Goal: Information Seeking & Learning: Check status

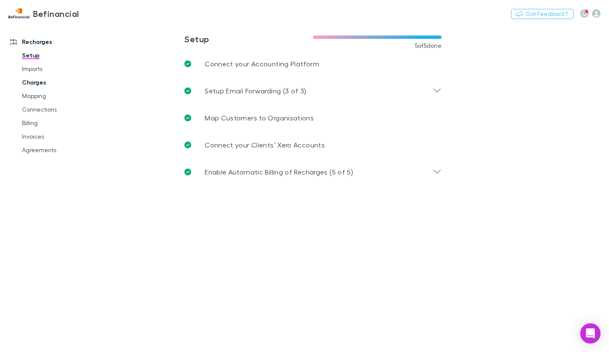
click at [43, 83] on link "Charges" at bounding box center [62, 83] width 96 height 14
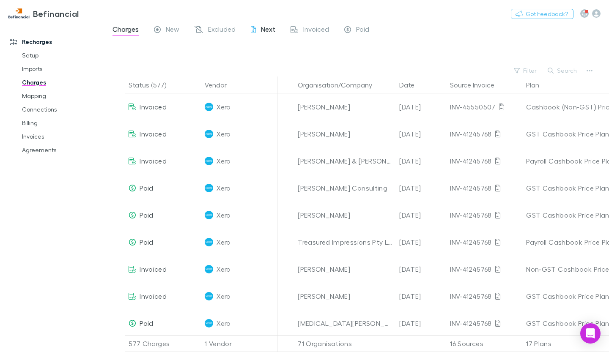
click at [257, 30] on div "Next" at bounding box center [263, 30] width 25 height 11
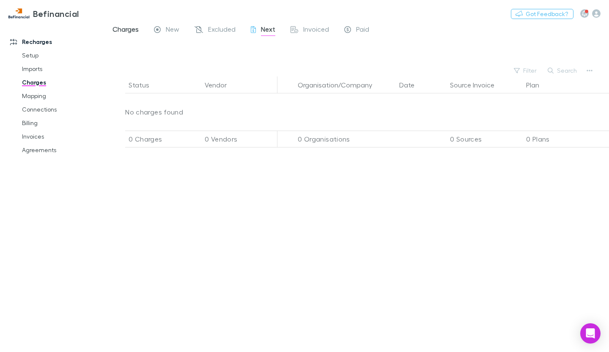
click at [137, 30] on span "Charges" at bounding box center [125, 30] width 26 height 11
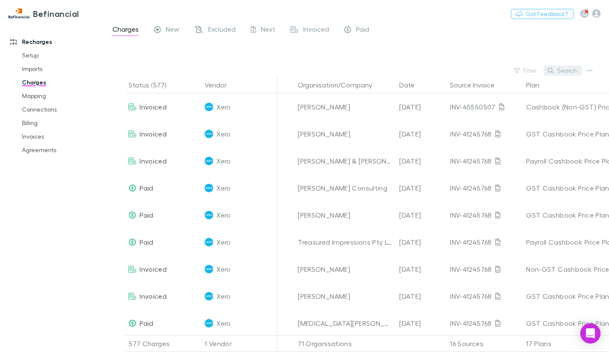
click at [552, 69] on icon "button" at bounding box center [551, 71] width 6 height 6
click at [550, 74] on input "****" at bounding box center [548, 71] width 42 height 12
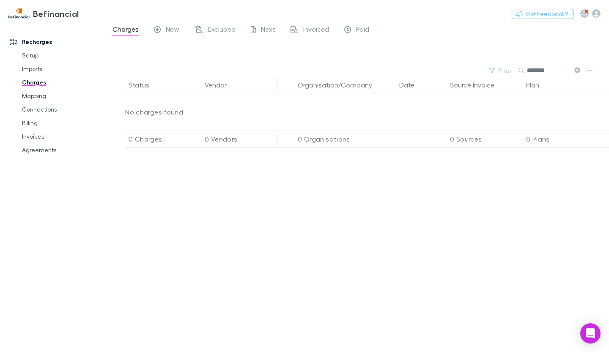
drag, startPoint x: 554, startPoint y: 69, endPoint x: 411, endPoint y: 60, distance: 144.0
click at [411, 60] on main "Charges New Excluded Next Invoiced Paid Filter Search ******** Status Vendor Or…" at bounding box center [357, 188] width 504 height 329
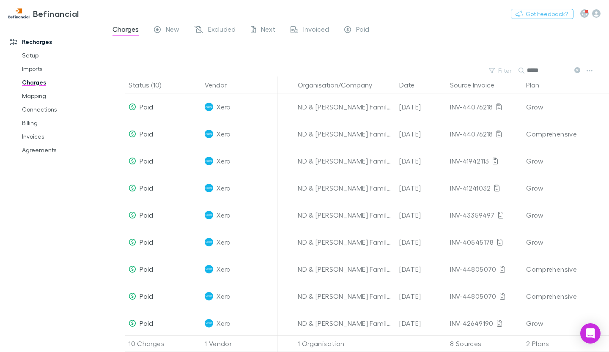
type input "*****"
drag, startPoint x: 573, startPoint y: 68, endPoint x: 552, endPoint y: 71, distance: 20.5
click at [574, 70] on button at bounding box center [577, 70] width 10 height 8
click at [545, 70] on button "Search" at bounding box center [531, 70] width 27 height 0
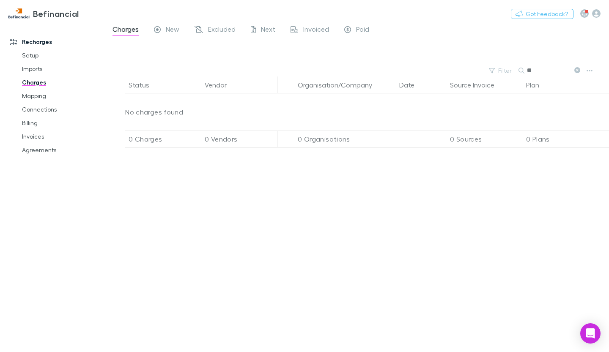
type input "*"
click at [547, 70] on input "text" at bounding box center [548, 71] width 42 height 12
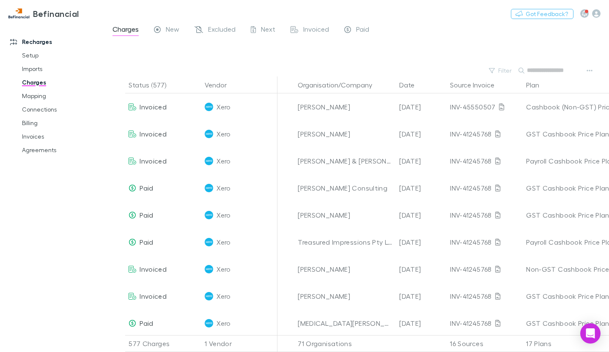
click at [546, 69] on input "text" at bounding box center [548, 71] width 42 height 12
click at [32, 121] on link "Billing" at bounding box center [62, 123] width 96 height 14
click at [32, 122] on link "Billing" at bounding box center [62, 123] width 96 height 14
click at [34, 150] on link "Agreements" at bounding box center [62, 150] width 96 height 14
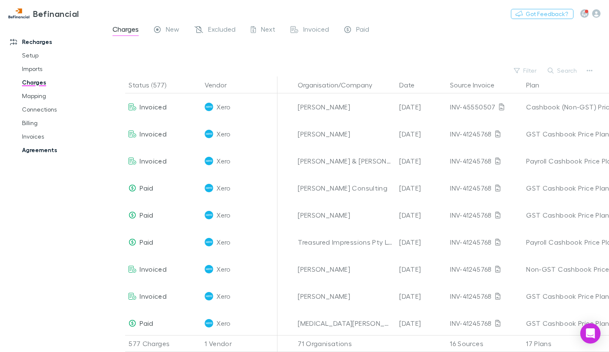
click at [34, 149] on link "Agreements" at bounding box center [62, 150] width 96 height 14
click at [46, 148] on link "Agreements" at bounding box center [62, 150] width 96 height 14
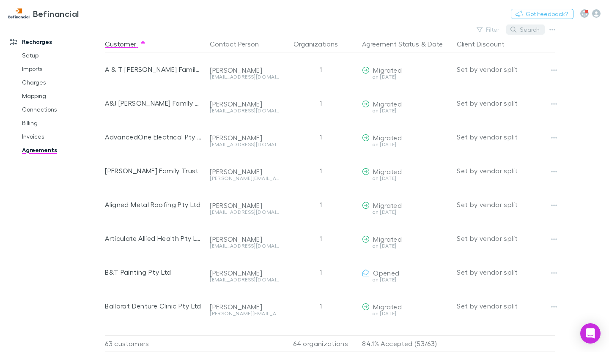
click at [526, 29] on button "Search" at bounding box center [525, 30] width 38 height 10
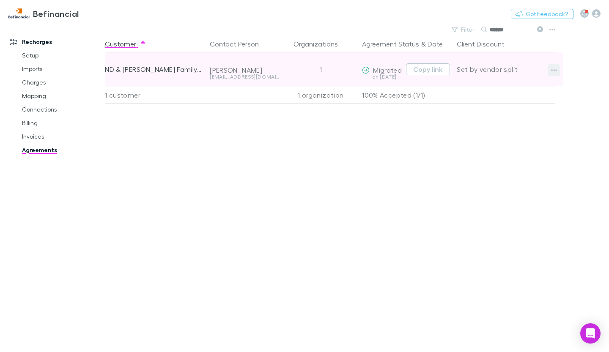
type input "******"
click at [553, 71] on icon "button" at bounding box center [554, 70] width 6 height 7
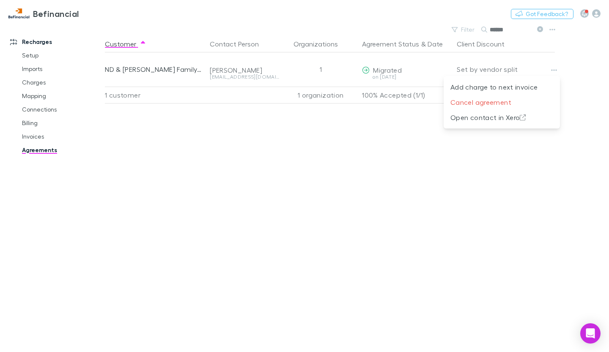
click at [166, 66] on div at bounding box center [304, 176] width 609 height 352
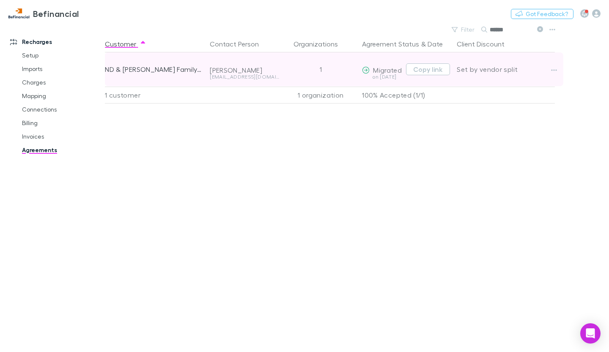
click at [493, 66] on div "Set by vendor split" at bounding box center [506, 69] width 98 height 34
click at [559, 71] on button "button" at bounding box center [554, 70] width 12 height 12
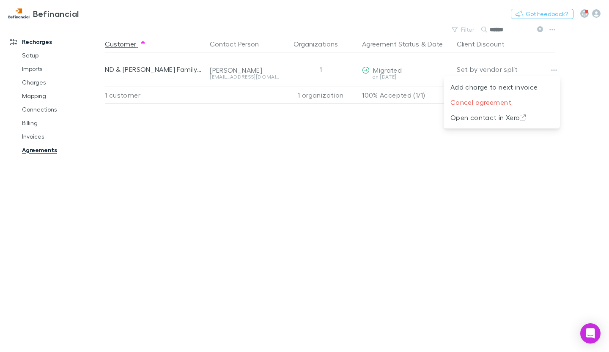
click at [487, 66] on div at bounding box center [304, 176] width 609 height 352
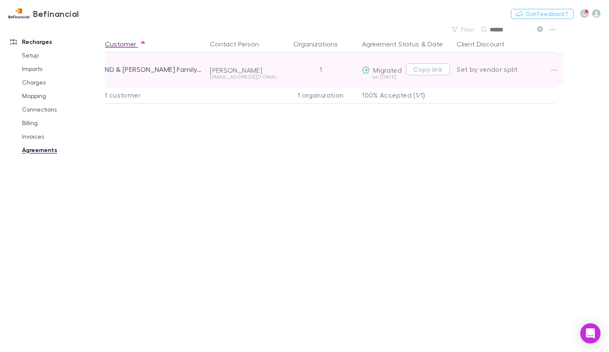
click at [157, 70] on div "ND & [PERSON_NAME] Family Trust" at bounding box center [154, 69] width 98 height 34
click at [157, 69] on div "ND & [PERSON_NAME] Family Trust" at bounding box center [154, 69] width 98 height 34
click at [557, 70] on icon "button" at bounding box center [554, 70] width 6 height 7
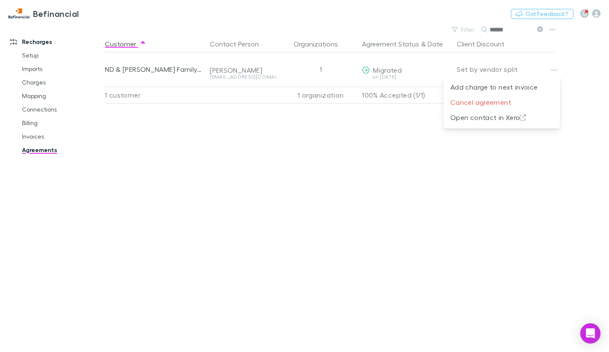
click at [323, 15] on div at bounding box center [304, 176] width 609 height 352
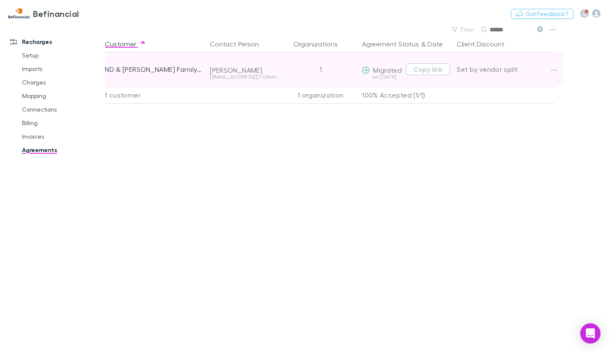
click at [151, 70] on div "ND & [PERSON_NAME] Family Trust" at bounding box center [154, 69] width 98 height 34
click at [140, 66] on div "ND & [PERSON_NAME] Family Trust" at bounding box center [154, 69] width 98 height 34
click at [127, 68] on div "ND & [PERSON_NAME] Family Trust" at bounding box center [154, 69] width 98 height 34
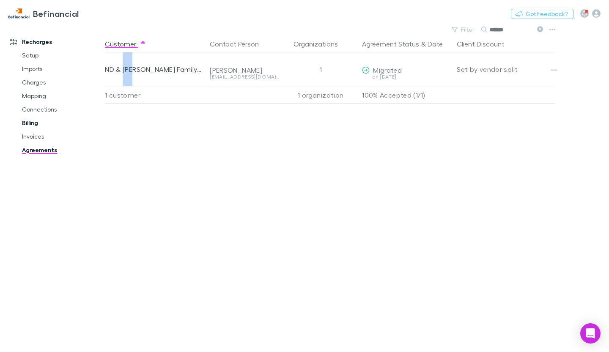
click at [36, 121] on link "Billing" at bounding box center [62, 123] width 96 height 14
click at [46, 77] on link "Charges" at bounding box center [62, 83] width 96 height 14
click at [44, 80] on link "Charges" at bounding box center [62, 83] width 96 height 14
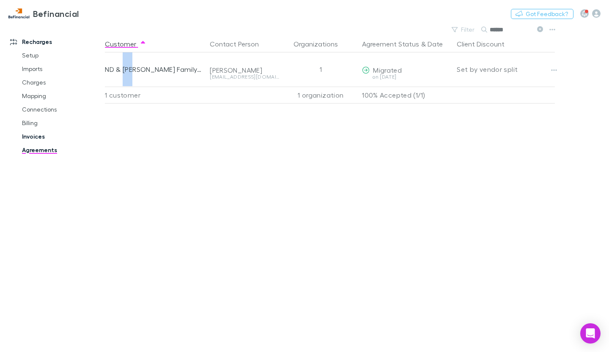
click at [37, 134] on link "Invoices" at bounding box center [62, 137] width 96 height 14
click at [36, 134] on link "Invoices" at bounding box center [62, 137] width 96 height 14
click at [36, 136] on link "Invoices" at bounding box center [62, 137] width 96 height 14
click at [32, 149] on link "Agreements" at bounding box center [62, 150] width 96 height 14
click at [33, 137] on link "Invoices" at bounding box center [62, 137] width 96 height 14
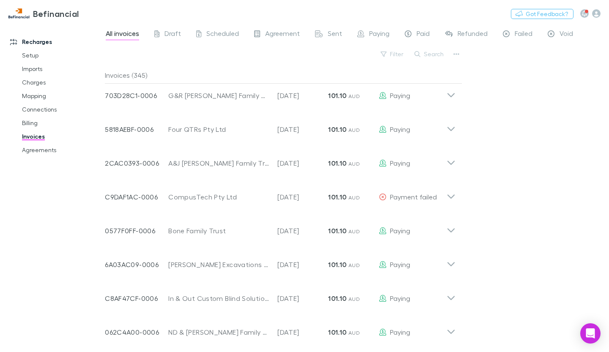
scroll to position [761, 0]
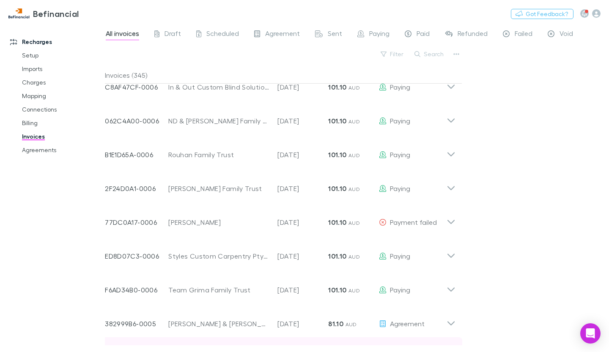
click at [286, 337] on div "Invoice Number 9DC2843A-0006 Customer Laura Allison Invoice Date 30 Aug 2025 Am…" at bounding box center [280, 354] width 364 height 34
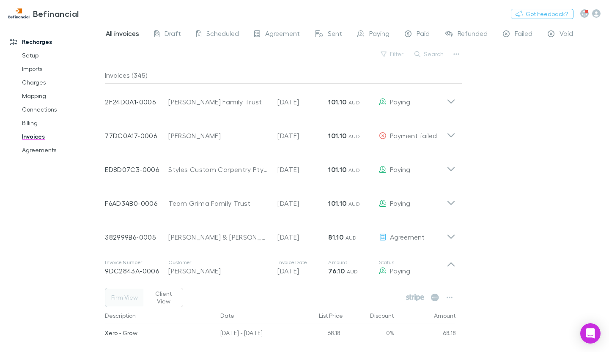
scroll to position [467, 0]
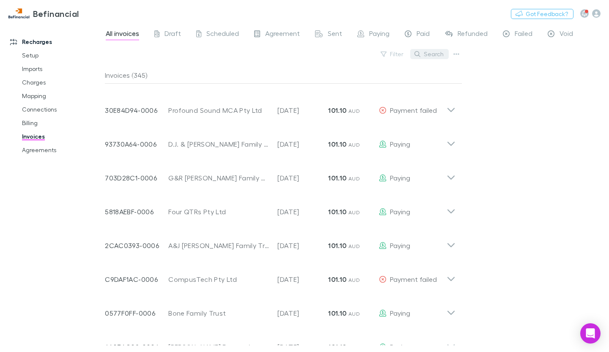
click at [428, 57] on button "Search" at bounding box center [429, 54] width 38 height 10
click at [428, 57] on input "text" at bounding box center [415, 54] width 42 height 12
click at [414, 52] on input "******" at bounding box center [415, 54] width 42 height 12
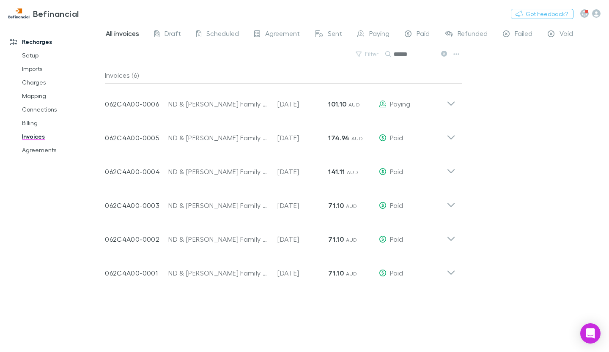
click at [411, 55] on input "******" at bounding box center [415, 54] width 42 height 12
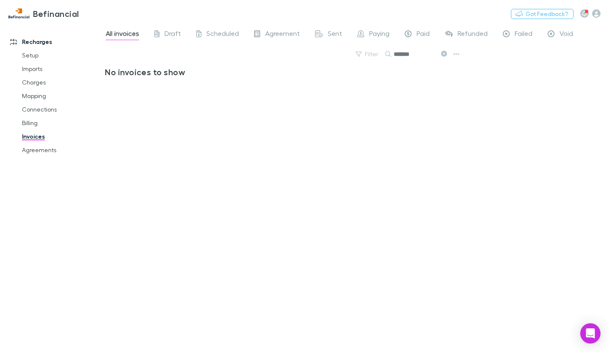
scroll to position [0, 0]
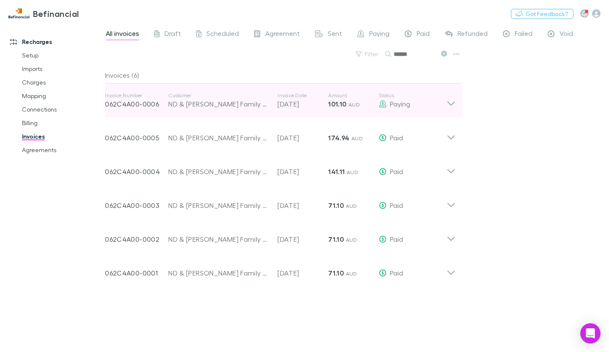
type input "******"
click at [449, 102] on icon at bounding box center [451, 100] width 9 height 17
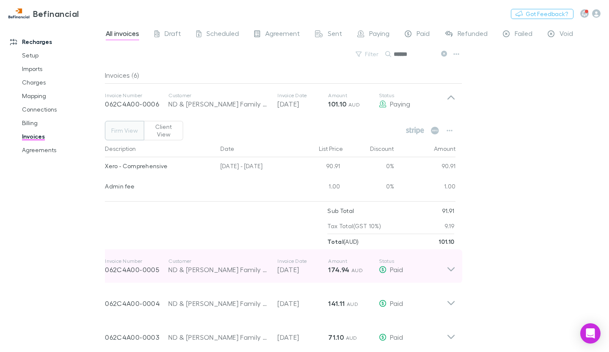
click at [452, 263] on icon at bounding box center [451, 266] width 9 height 17
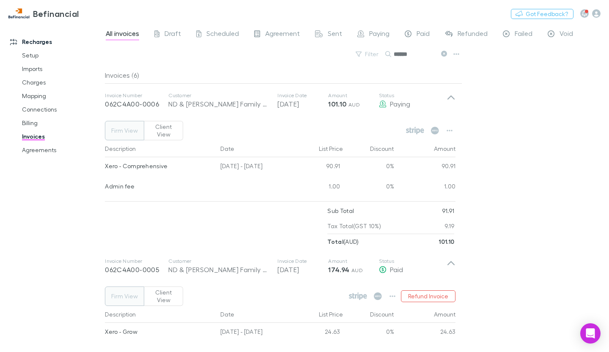
click at [503, 183] on div "All invoices Draft Scheduled Agreement Sent Paying Paid Refunded Failed Void Fi…" at bounding box center [357, 188] width 504 height 329
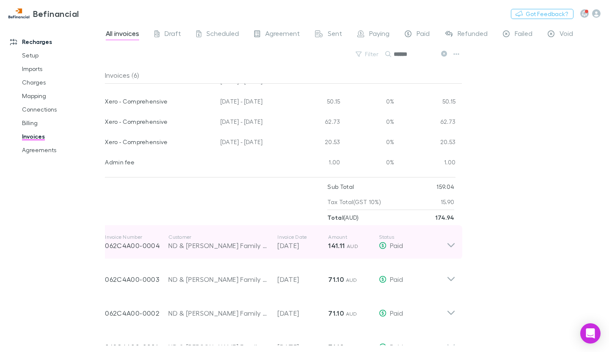
click at [449, 243] on icon at bounding box center [450, 245] width 7 height 4
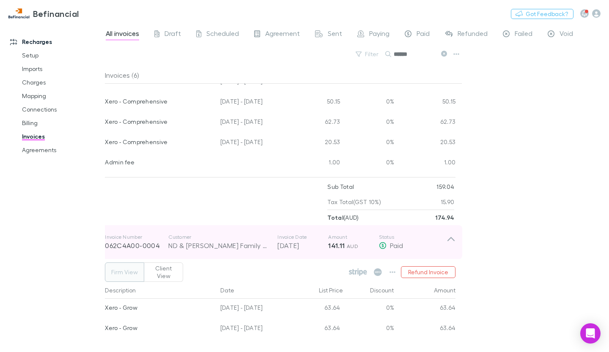
scroll to position [395, 0]
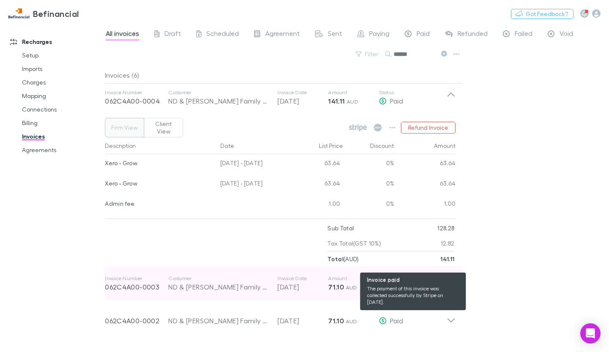
click at [444, 282] on div "Paid" at bounding box center [413, 287] width 68 height 10
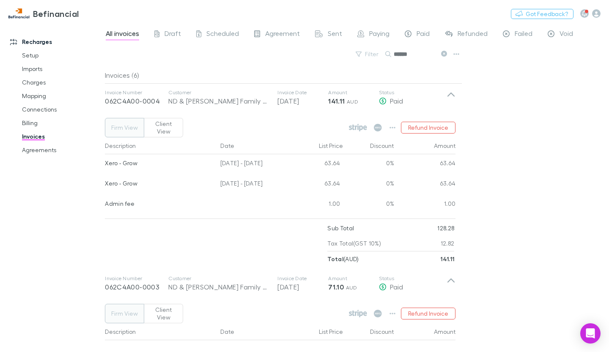
click at [565, 125] on div "All invoices Draft Scheduled Agreement Sent Paying Paid Refunded Failed Void Fi…" at bounding box center [357, 188] width 504 height 329
click at [516, 269] on div "All invoices Draft Scheduled Agreement Sent Paying Paid Refunded Failed Void Fi…" at bounding box center [357, 188] width 504 height 329
click at [539, 100] on div "All invoices Draft Scheduled Agreement Sent Paying Paid Refunded Failed Void Fi…" at bounding box center [357, 188] width 504 height 329
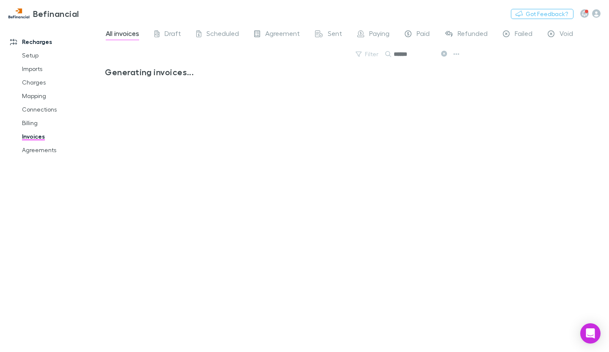
click at [385, 52] on icon at bounding box center [388, 54] width 6 height 6
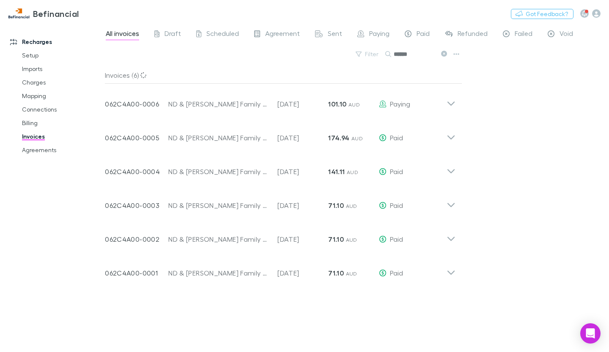
click at [403, 55] on input "******" at bounding box center [415, 54] width 42 height 12
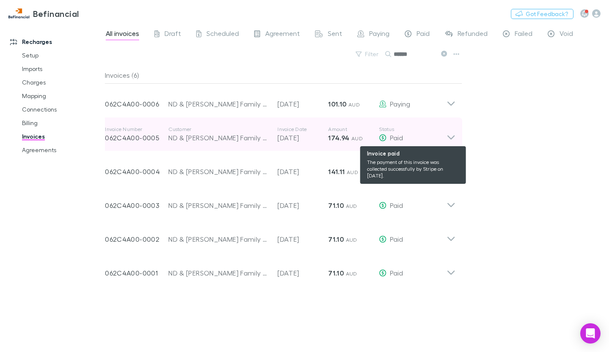
click at [446, 140] on div "Paid" at bounding box center [413, 138] width 68 height 10
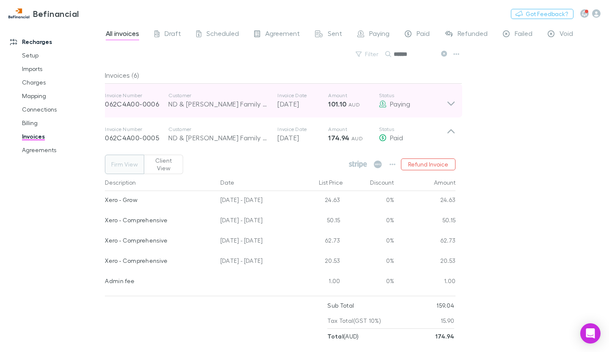
click at [448, 102] on icon at bounding box center [450, 103] width 7 height 4
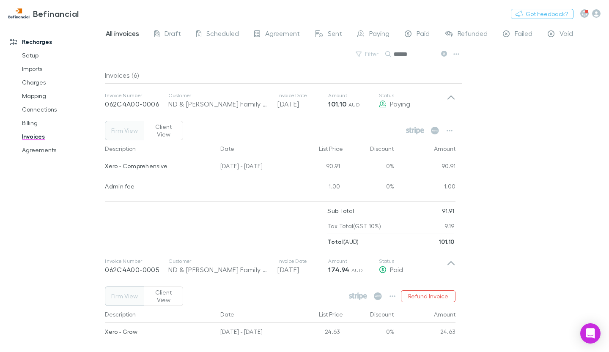
click at [500, 171] on div "All invoices Draft Scheduled Agreement Sent Paying Paid Refunded Failed Void Fi…" at bounding box center [357, 188] width 504 height 329
click at [444, 55] on icon at bounding box center [444, 54] width 6 height 6
click at [410, 54] on div "Filter Search ******" at bounding box center [283, 57] width 357 height 19
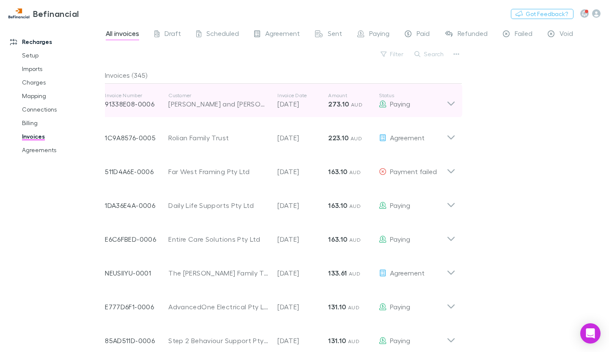
click at [451, 105] on icon at bounding box center [450, 103] width 7 height 4
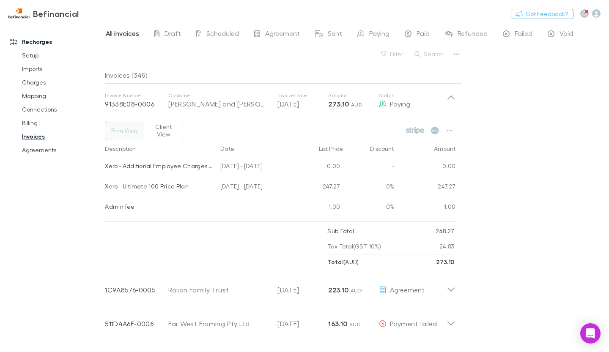
click at [536, 142] on div "All invoices Draft Scheduled Agreement Sent Paying Paid Refunded Failed Void Fi…" at bounding box center [357, 188] width 504 height 329
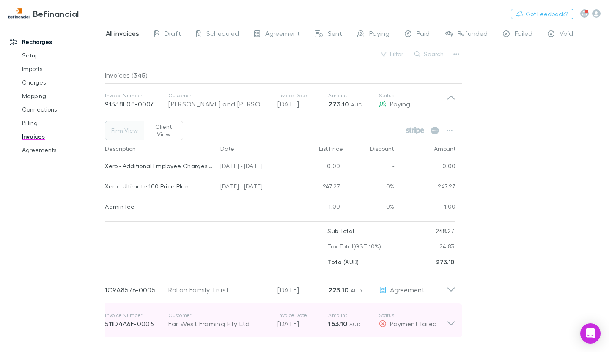
click at [452, 315] on icon at bounding box center [451, 320] width 9 height 17
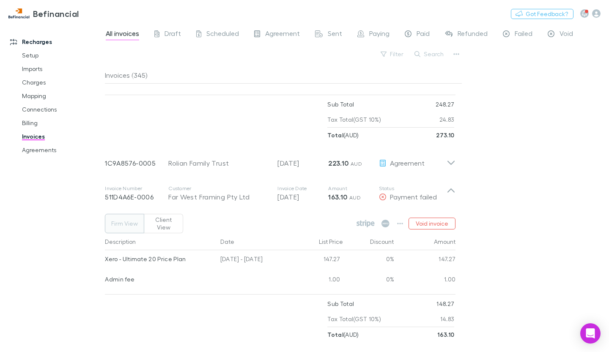
click at [499, 163] on div "All invoices Draft Scheduled Agreement Sent Paying Paid Refunded Failed Void Fi…" at bounding box center [357, 188] width 504 height 329
click at [512, 34] on div "Failed" at bounding box center [518, 34] width 30 height 11
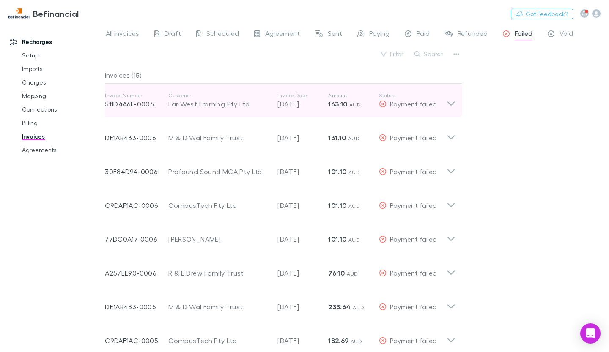
click at [459, 100] on div "Invoice Number 511D4A6E-0006 Customer Far West Framing Pty Ltd Invoice Date [DA…" at bounding box center [280, 101] width 364 height 34
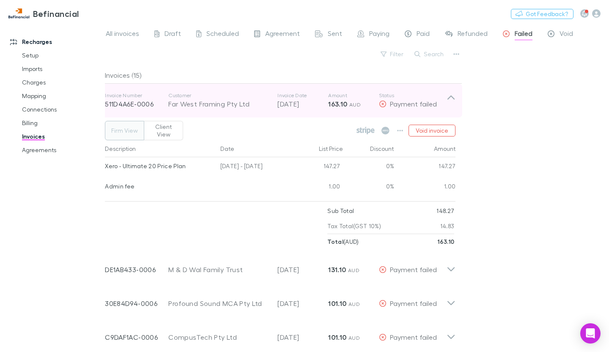
click at [455, 99] on icon at bounding box center [451, 100] width 9 height 17
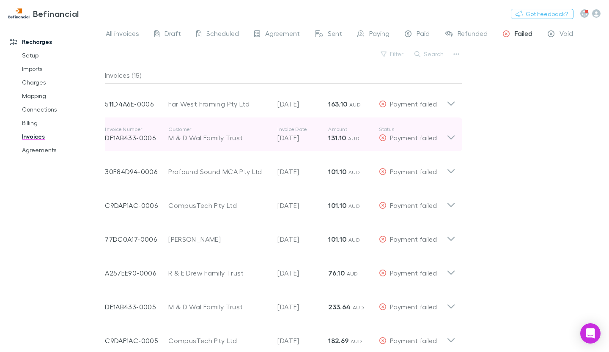
click at [452, 136] on icon at bounding box center [451, 134] width 9 height 17
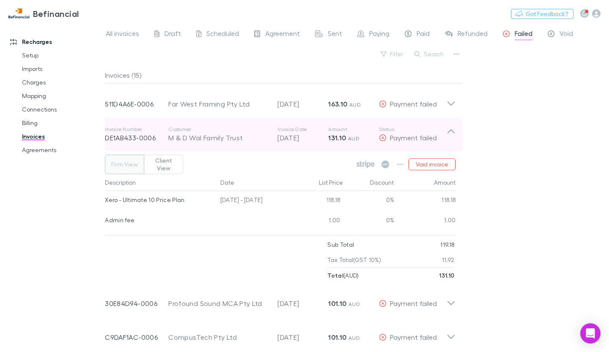
click at [451, 128] on icon at bounding box center [451, 134] width 9 height 17
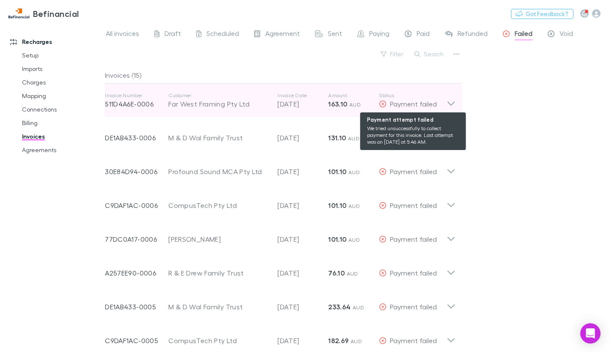
click at [388, 102] on div "Payment failed" at bounding box center [413, 104] width 68 height 10
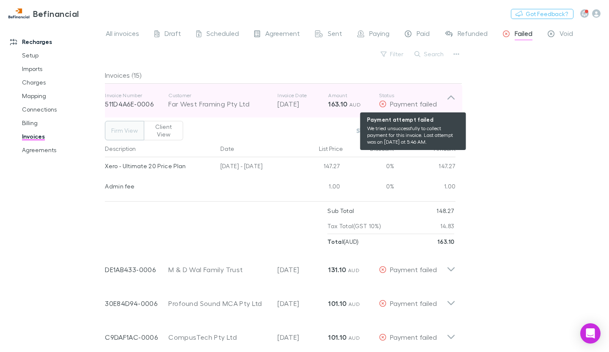
click at [388, 102] on div "Payment failed" at bounding box center [413, 104] width 68 height 10
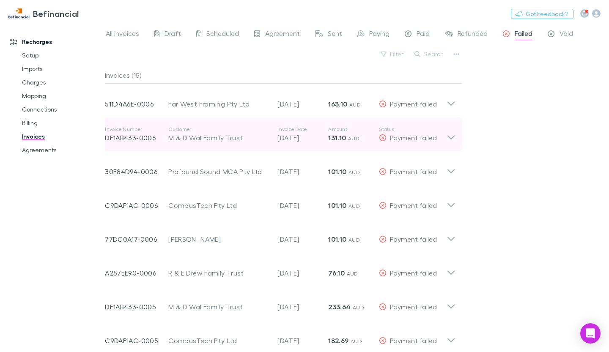
click at [455, 134] on icon at bounding box center [451, 134] width 9 height 17
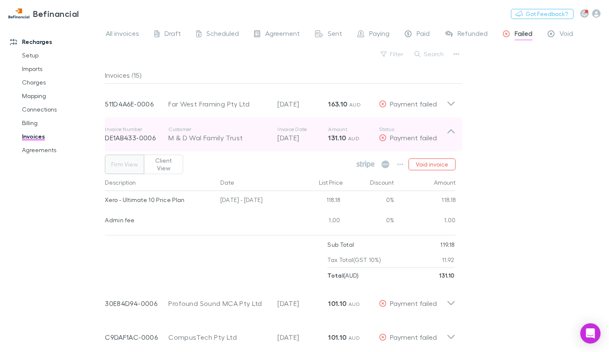
click at [453, 134] on icon at bounding box center [451, 134] width 9 height 17
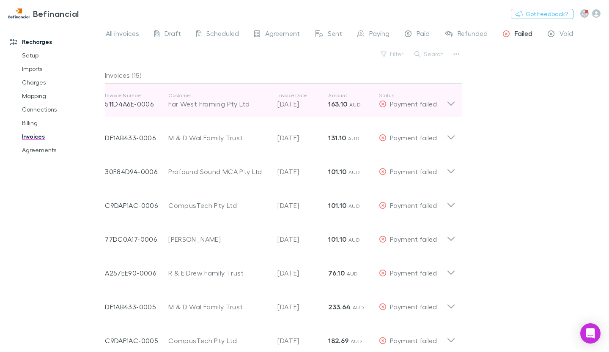
scroll to position [169, 0]
click at [454, 106] on icon at bounding box center [451, 100] width 9 height 17
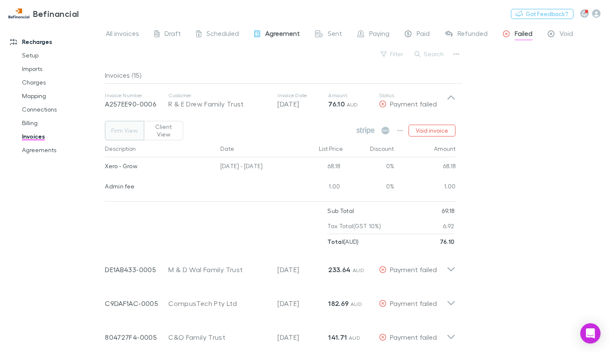
click at [280, 33] on span "Agreement" at bounding box center [282, 34] width 35 height 11
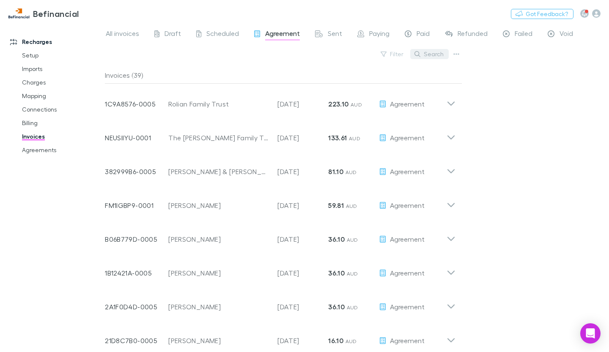
click at [430, 52] on button "Search" at bounding box center [429, 54] width 38 height 10
click at [0, 0] on input "text" at bounding box center [0, 0] width 0 height 0
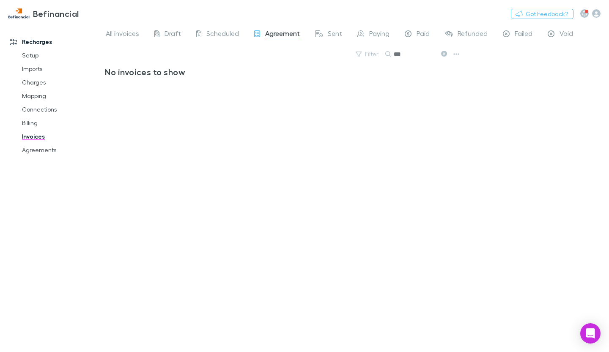
drag, startPoint x: 426, startPoint y: 55, endPoint x: 387, endPoint y: 52, distance: 38.6
click at [387, 52] on div "***" at bounding box center [416, 54] width 63 height 10
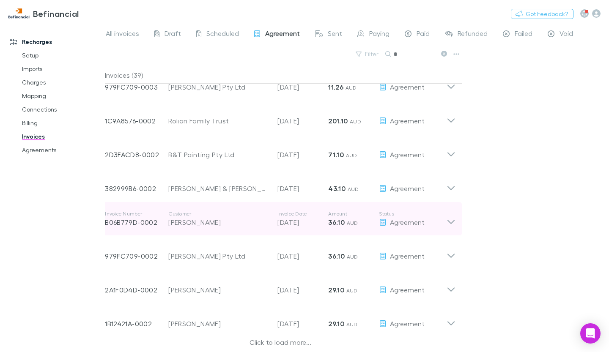
scroll to position [766, 0]
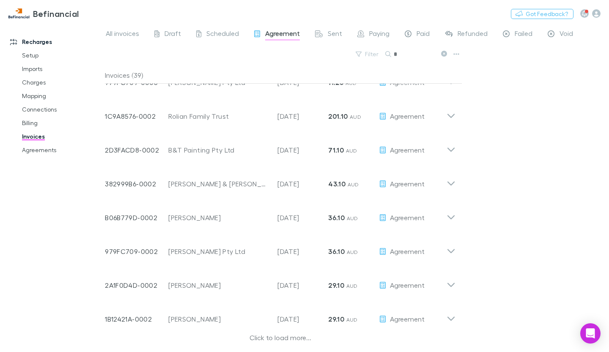
click at [281, 344] on div "Click to load more..." at bounding box center [280, 339] width 351 height 13
click at [281, 338] on div "Click to load more..." at bounding box center [280, 339] width 351 height 13
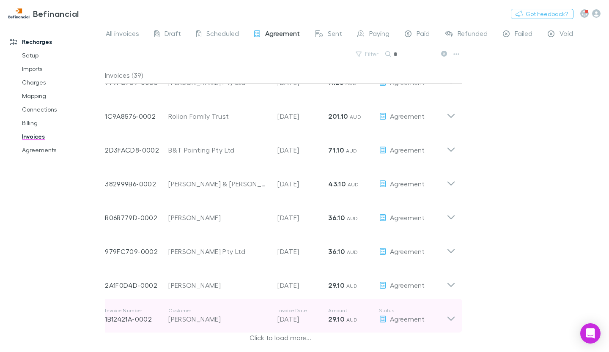
drag, startPoint x: 281, startPoint y: 334, endPoint x: 275, endPoint y: 332, distance: 5.8
click at [280, 334] on div "Click to load more..." at bounding box center [280, 339] width 351 height 13
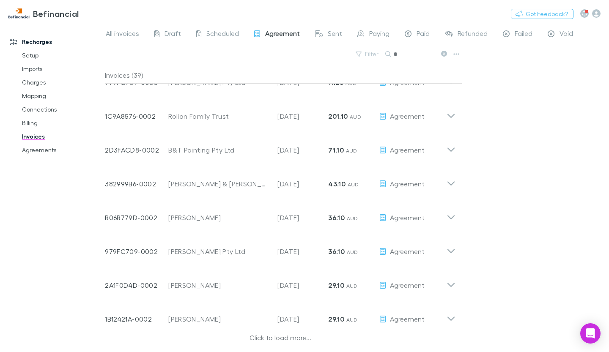
click at [283, 341] on div "Click to load more..." at bounding box center [280, 339] width 351 height 13
click at [304, 339] on div "Click to load more..." at bounding box center [280, 339] width 351 height 13
click at [301, 338] on div "Click to load more..." at bounding box center [280, 339] width 351 height 13
click at [280, 334] on div "Click to load more..." at bounding box center [280, 339] width 351 height 13
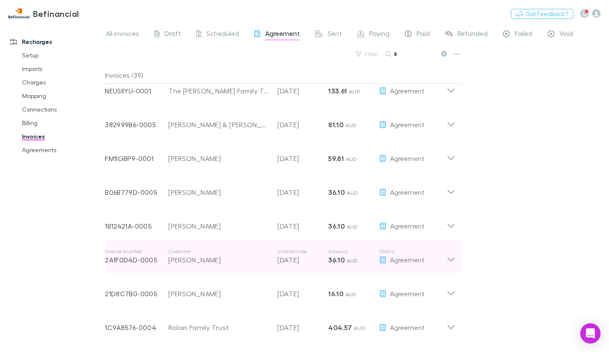
scroll to position [0, 0]
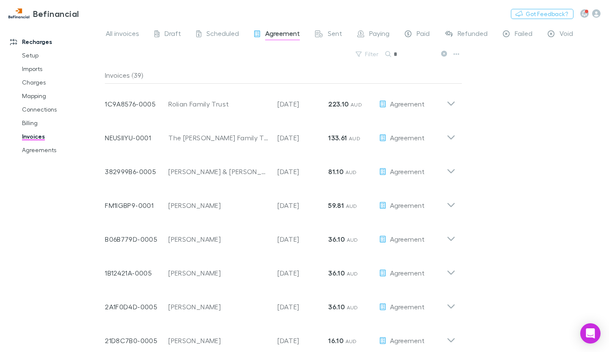
click at [403, 55] on input "*" at bounding box center [415, 54] width 42 height 12
drag, startPoint x: 403, startPoint y: 55, endPoint x: 392, endPoint y: 57, distance: 10.6
click at [392, 57] on div "*" at bounding box center [416, 54] width 63 height 10
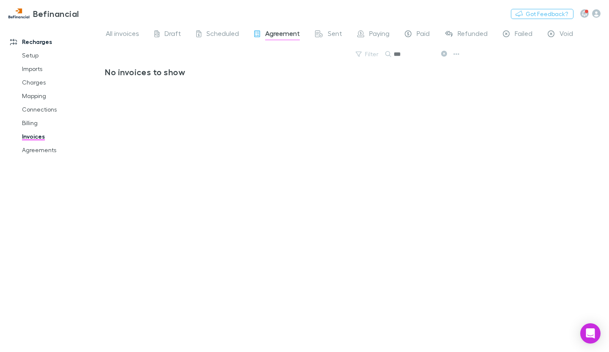
type input "***"
click at [281, 31] on span "Agreement" at bounding box center [282, 34] width 35 height 11
click at [277, 33] on span "Agreement" at bounding box center [282, 34] width 35 height 11
click at [30, 132] on link "Invoices" at bounding box center [62, 137] width 96 height 14
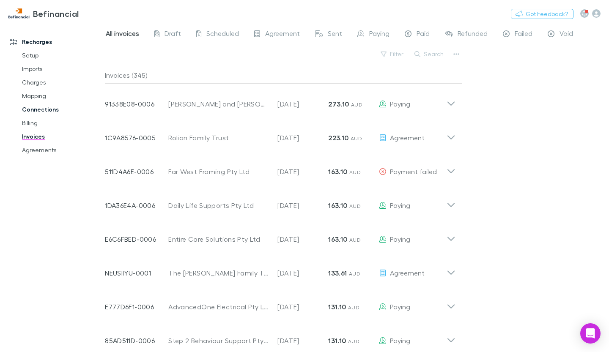
click at [39, 108] on link "Connections" at bounding box center [62, 110] width 96 height 14
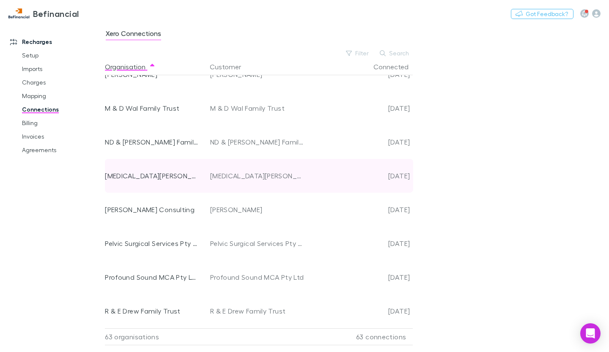
scroll to position [1396, 0]
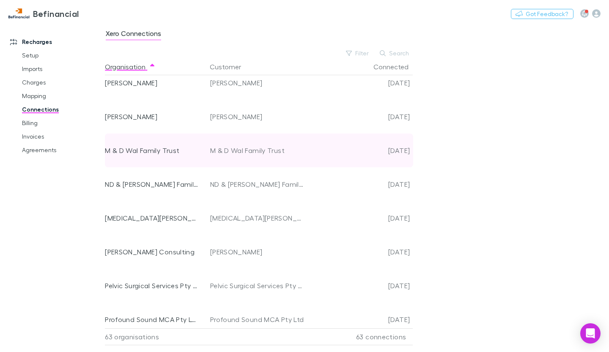
click at [269, 146] on div "M & D Wal Family Trust" at bounding box center [257, 151] width 95 height 34
click at [263, 154] on div "M & D Wal Family Trust" at bounding box center [257, 151] width 95 height 34
click at [161, 150] on div "M & D Wal Family Trust" at bounding box center [151, 151] width 93 height 34
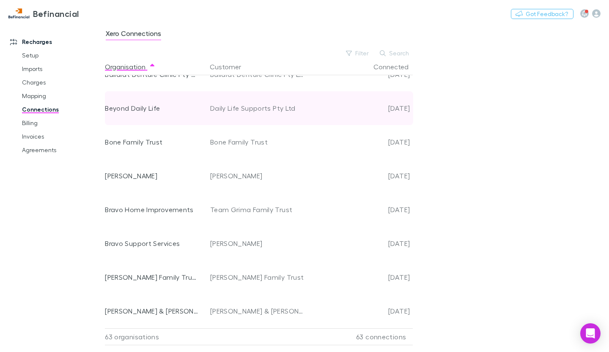
scroll to position [212, 0]
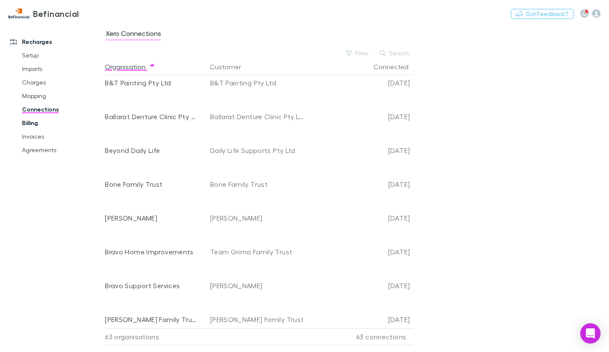
click at [32, 118] on link "Billing" at bounding box center [62, 123] width 96 height 14
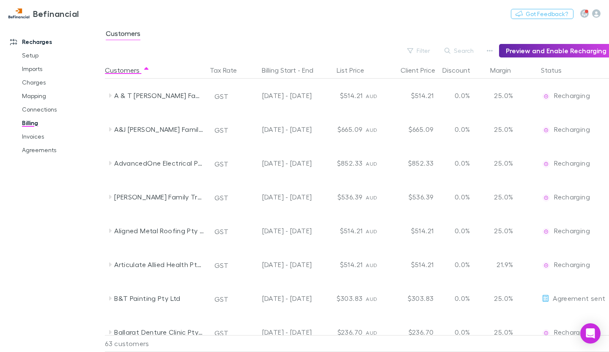
scroll to position [254, 0]
